Goal: Check status: Check status

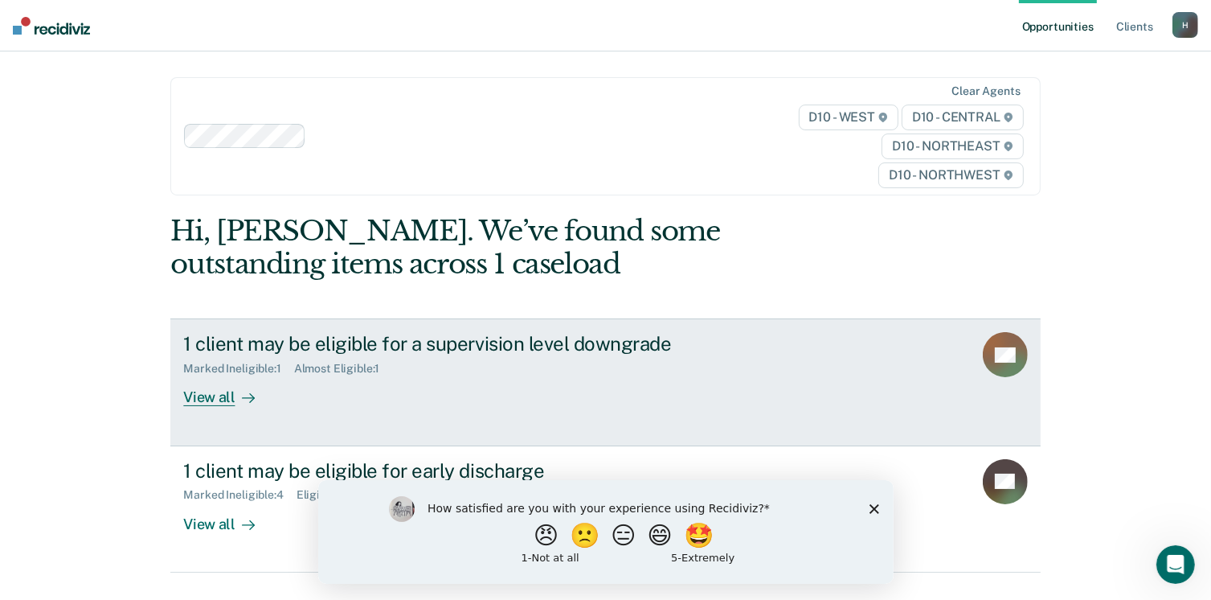
scroll to position [70, 0]
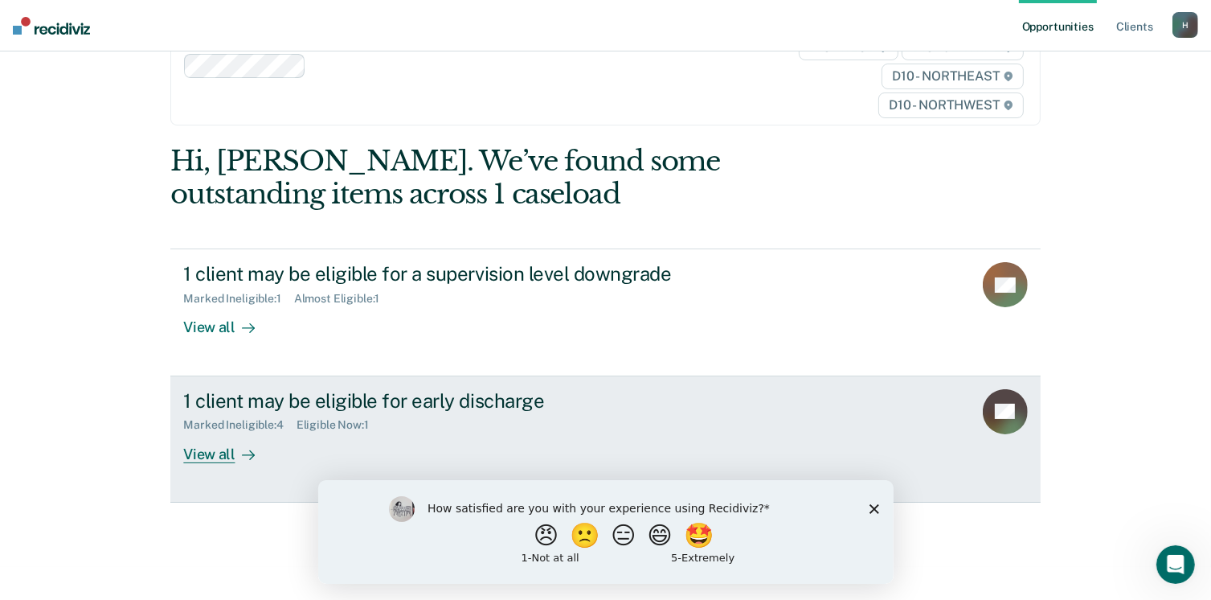
click at [191, 449] on div "View all" at bounding box center [228, 447] width 90 height 31
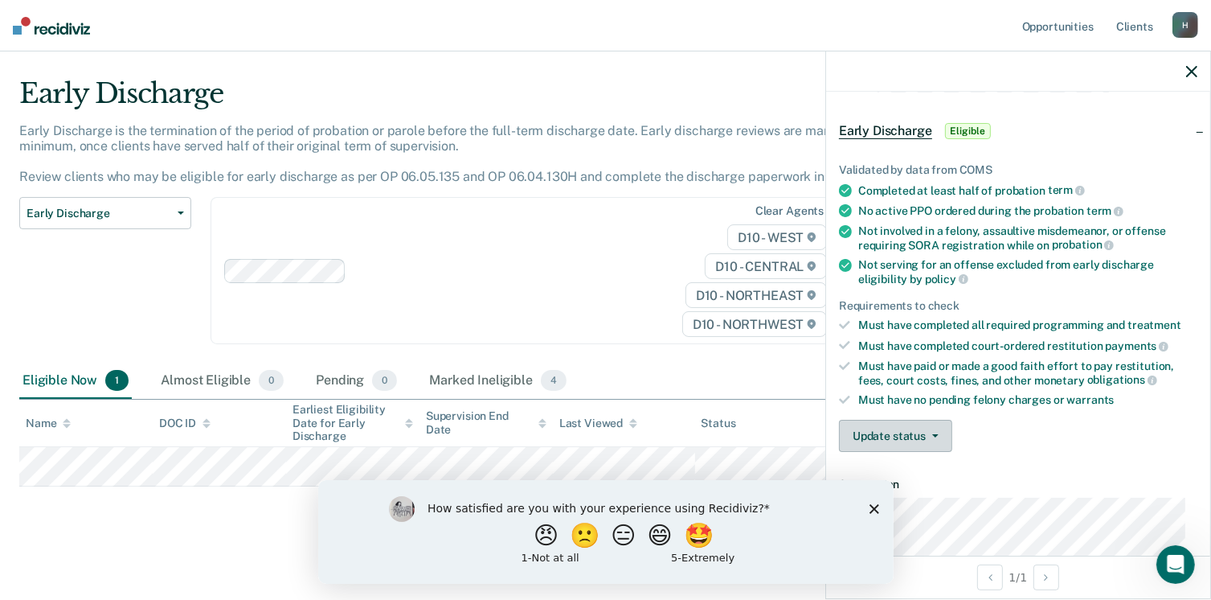
scroll to position [80, 0]
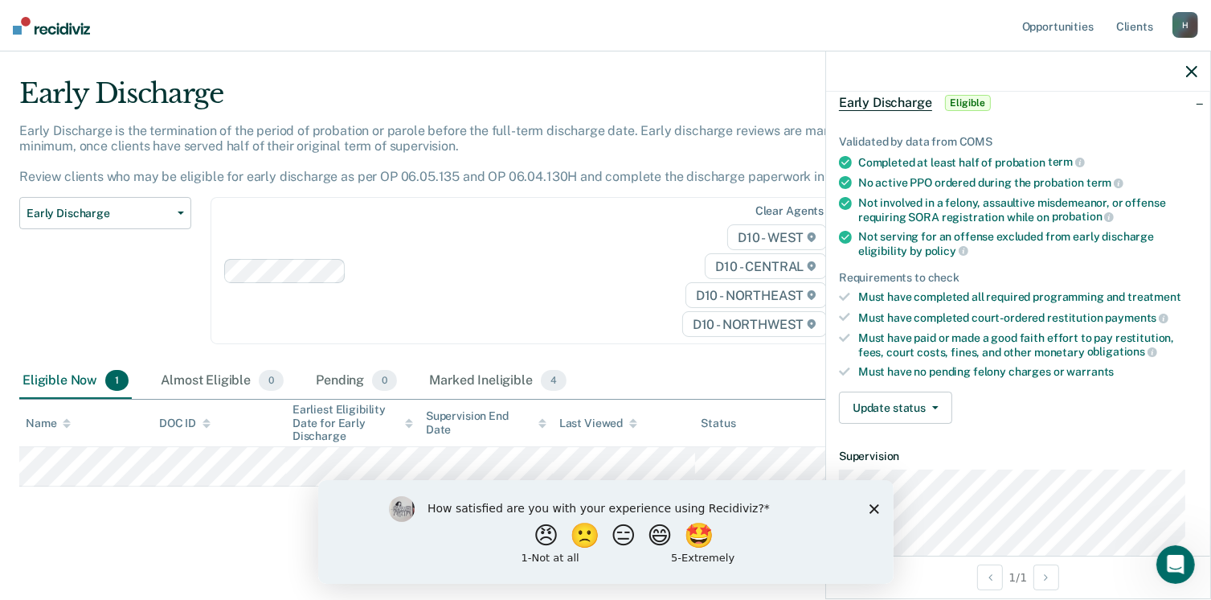
drag, startPoint x: 874, startPoint y: 512, endPoint x: 875, endPoint y: 487, distance: 25.0
click at [874, 510] on icon "Close survey" at bounding box center [874, 508] width 10 height 10
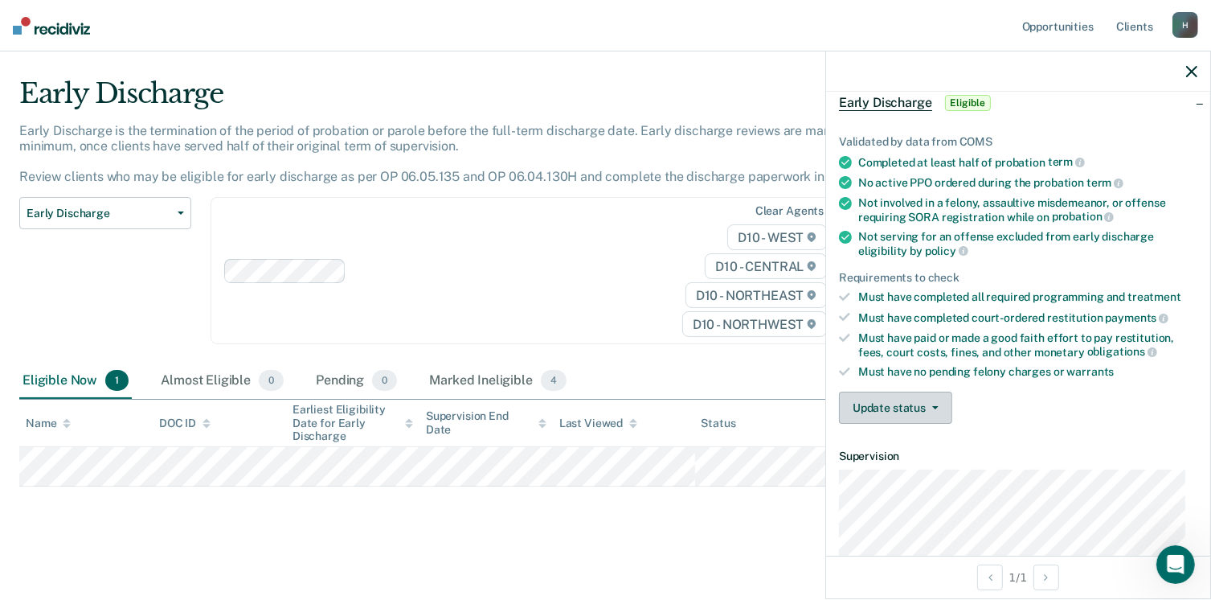
click at [892, 400] on button "Update status" at bounding box center [895, 407] width 113 height 32
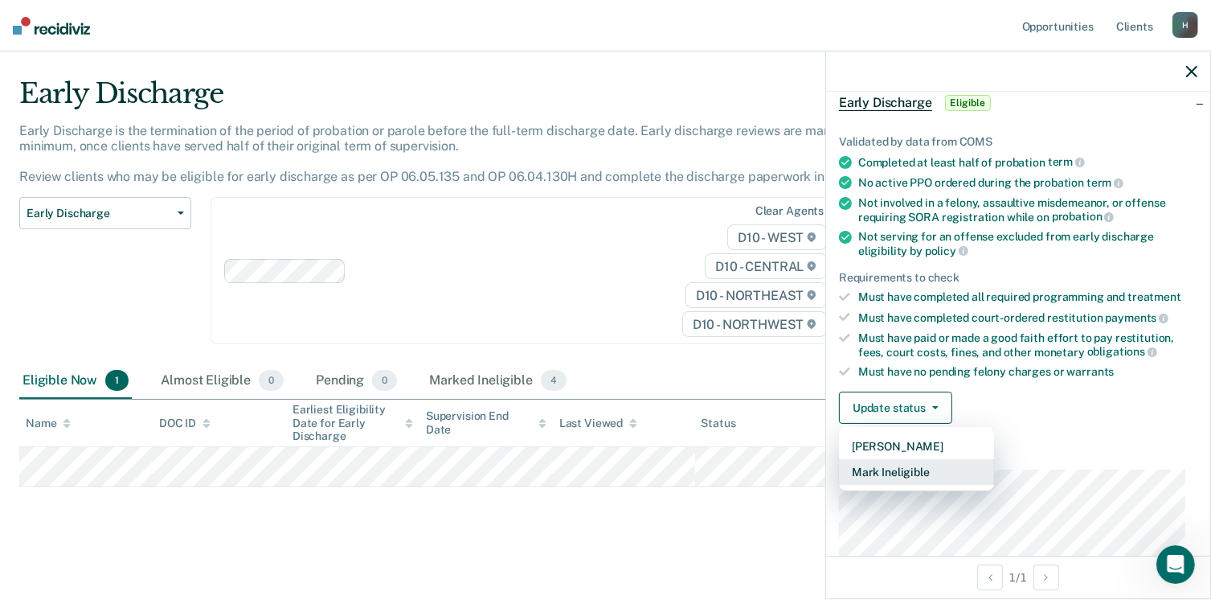
click at [912, 466] on button "Mark Ineligible" at bounding box center [916, 472] width 155 height 26
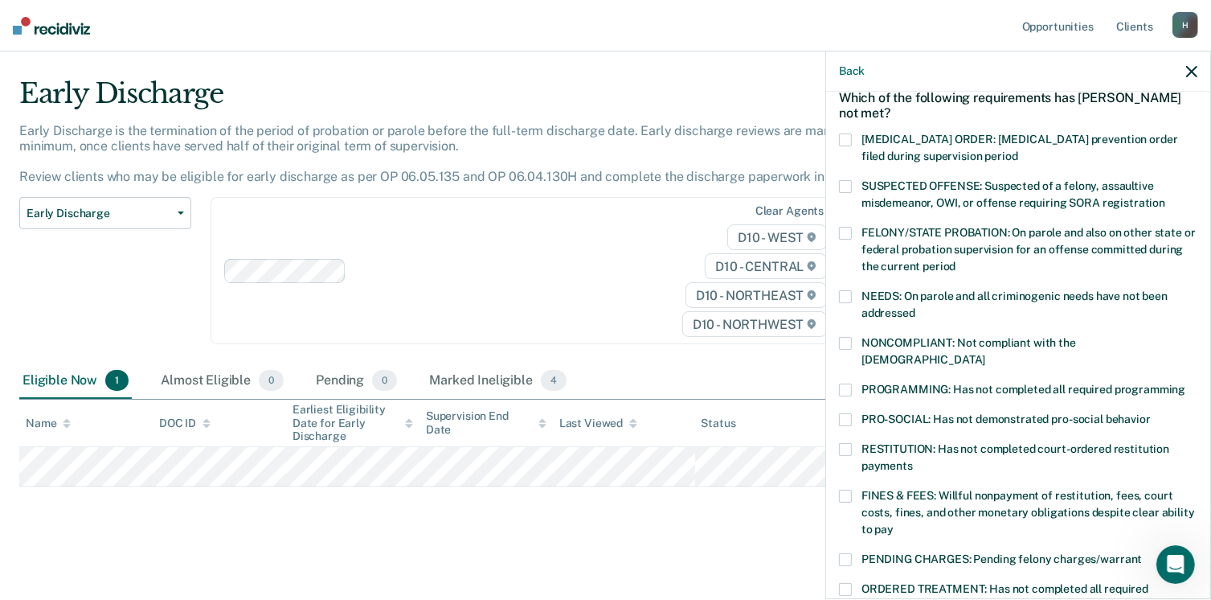
click at [847, 383] on span at bounding box center [845, 389] width 13 height 13
click at [1186, 383] on input "PROGRAMMING: Has not completed all required programming" at bounding box center [1186, 383] width 0 height 0
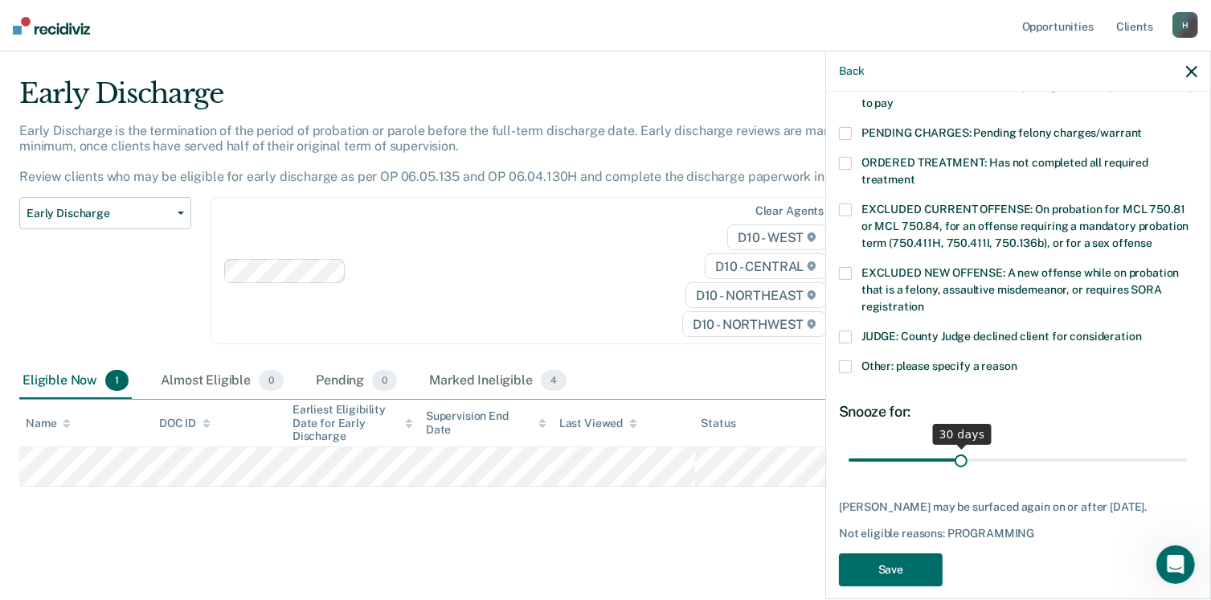
scroll to position [520, 0]
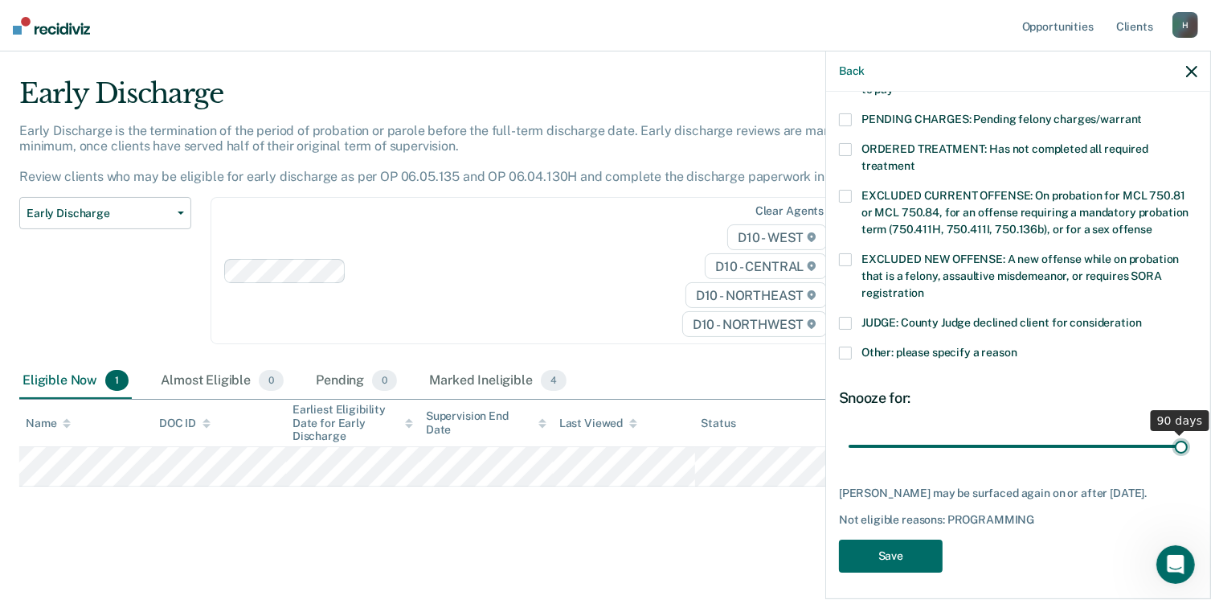
drag, startPoint x: 957, startPoint y: 427, endPoint x: 1228, endPoint y: 384, distance: 273.4
type input "90"
click at [1188, 432] on input "range" at bounding box center [1018, 446] width 339 height 28
click at [918, 541] on button "Save" at bounding box center [891, 555] width 104 height 33
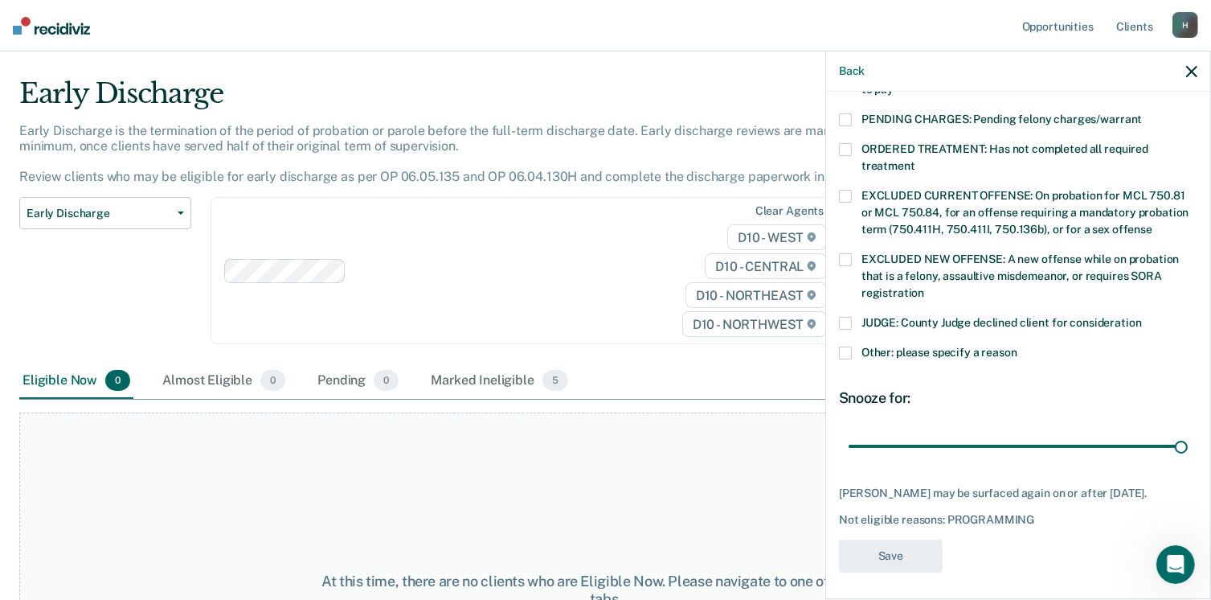
scroll to position [416, 0]
